Goal: Information Seeking & Learning: Learn about a topic

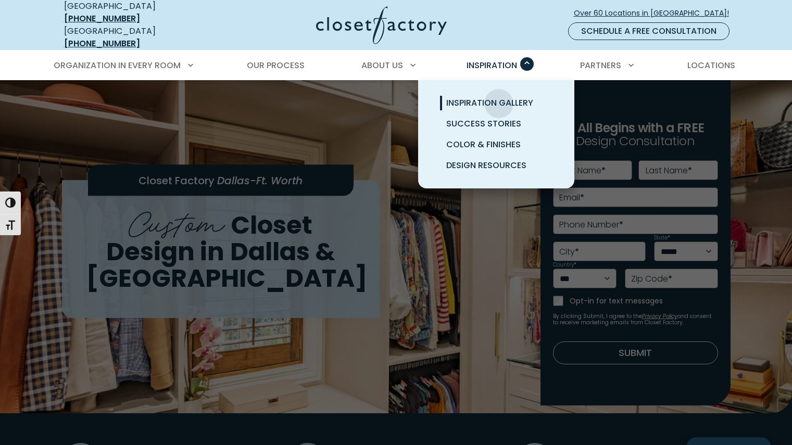
click at [499, 97] on span "Inspiration Gallery" at bounding box center [489, 103] width 87 height 12
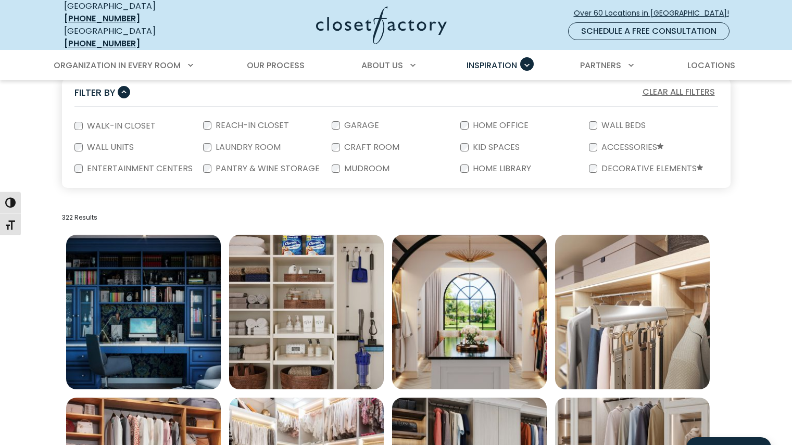
scroll to position [312, 0]
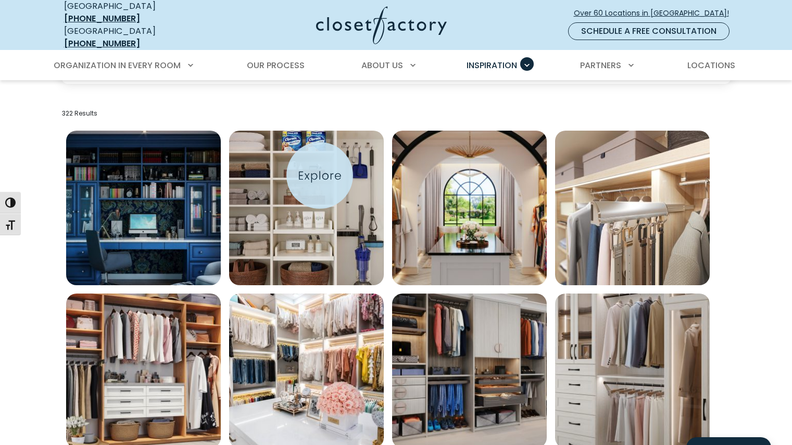
click at [320, 175] on img "Open inspiration gallery to preview enlarged image" at bounding box center [306, 208] width 155 height 155
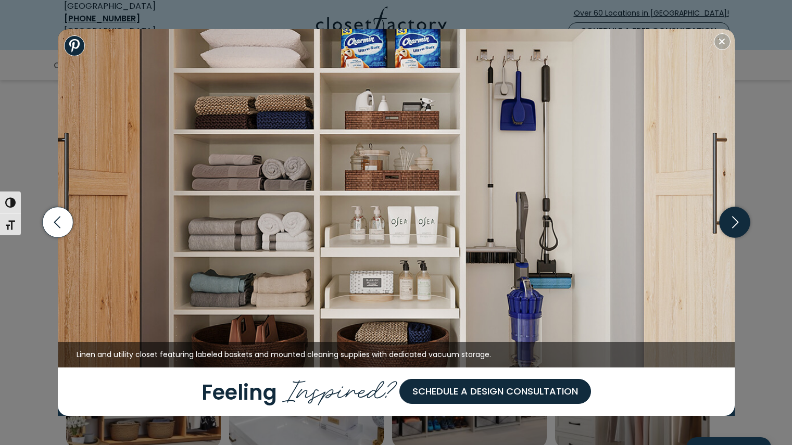
click at [728, 233] on icon "button" at bounding box center [734, 222] width 31 height 31
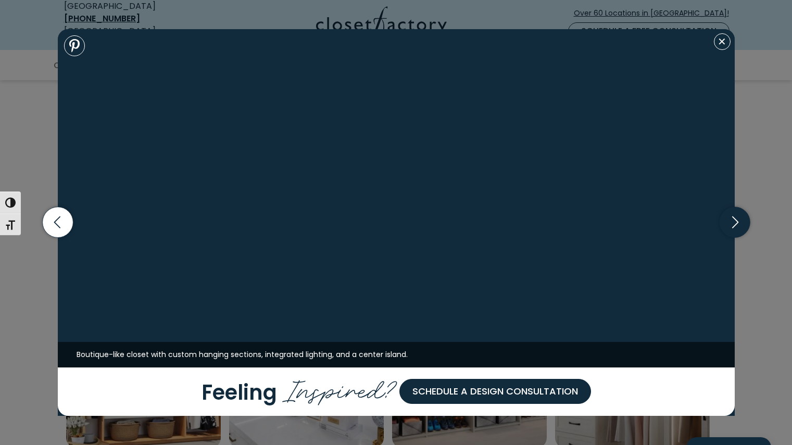
click at [727, 232] on icon "button" at bounding box center [734, 222] width 31 height 31
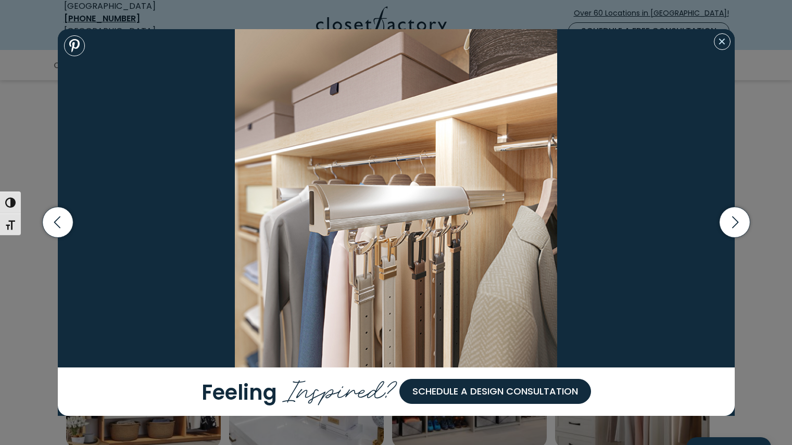
click at [726, 43] on button "Close modal" at bounding box center [722, 41] width 17 height 17
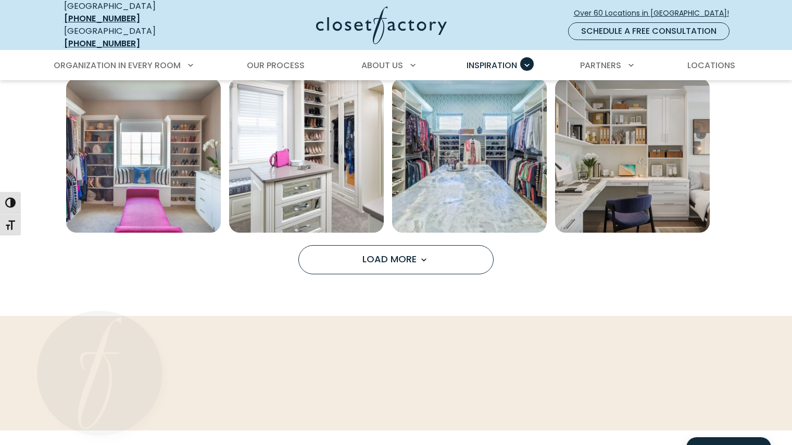
scroll to position [885, 0]
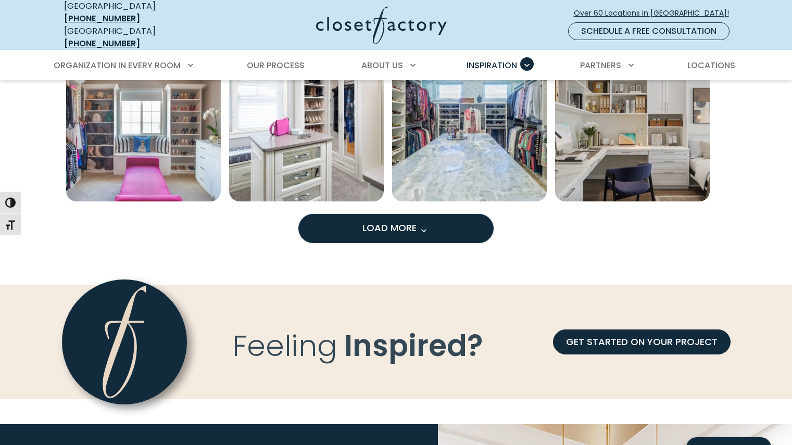
click at [479, 226] on button "Load More" at bounding box center [395, 228] width 195 height 29
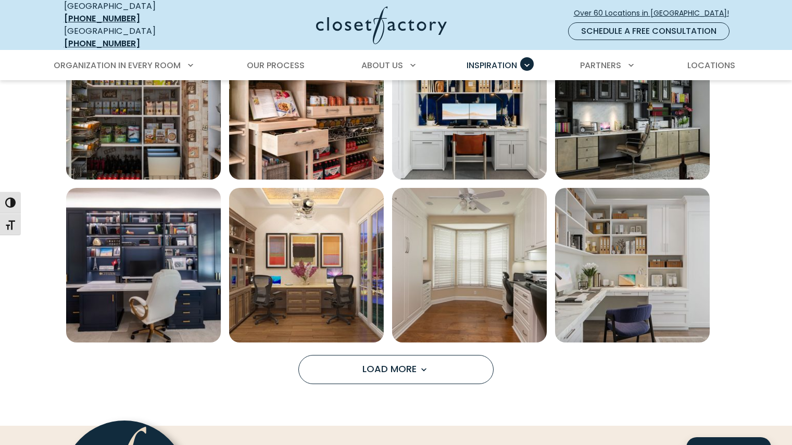
scroll to position [1406, 0]
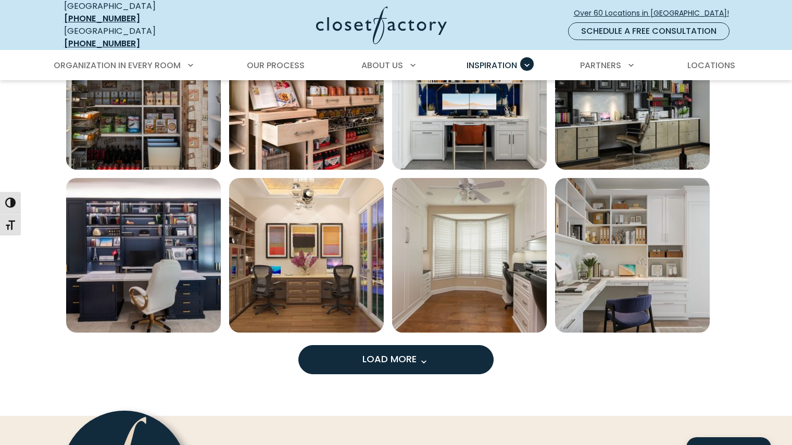
click at [462, 355] on button "Load More" at bounding box center [395, 359] width 195 height 29
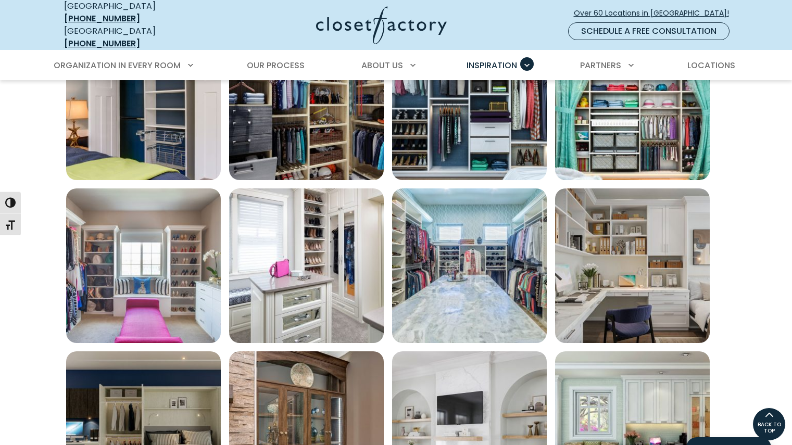
scroll to position [625, 0]
